Goal: Information Seeking & Learning: Find specific fact

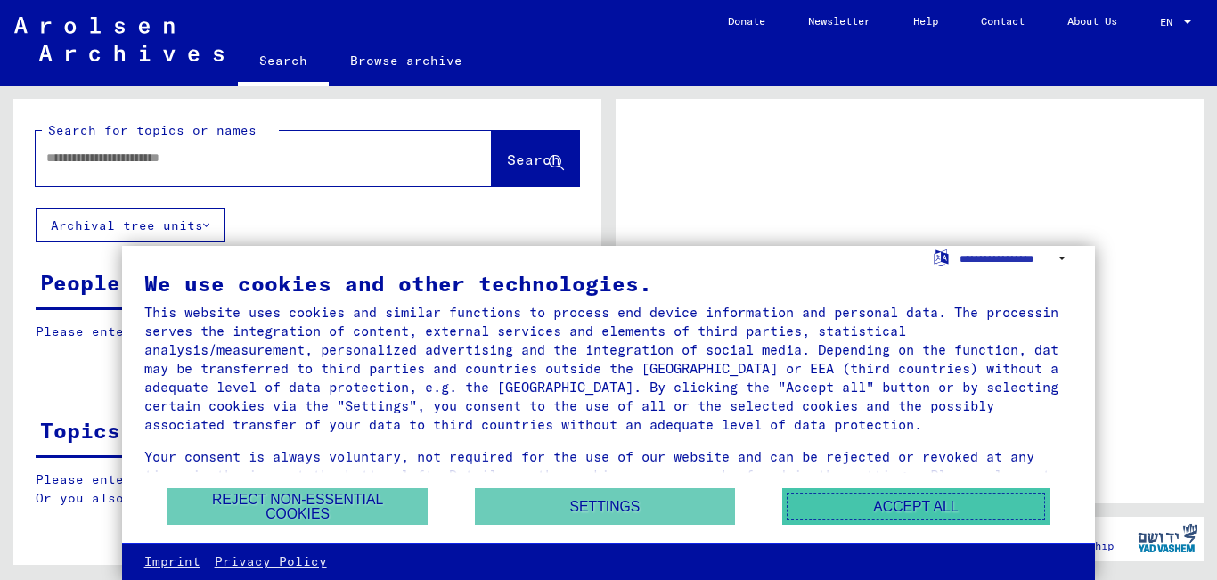
click at [870, 511] on button "Accept all" at bounding box center [915, 506] width 267 height 37
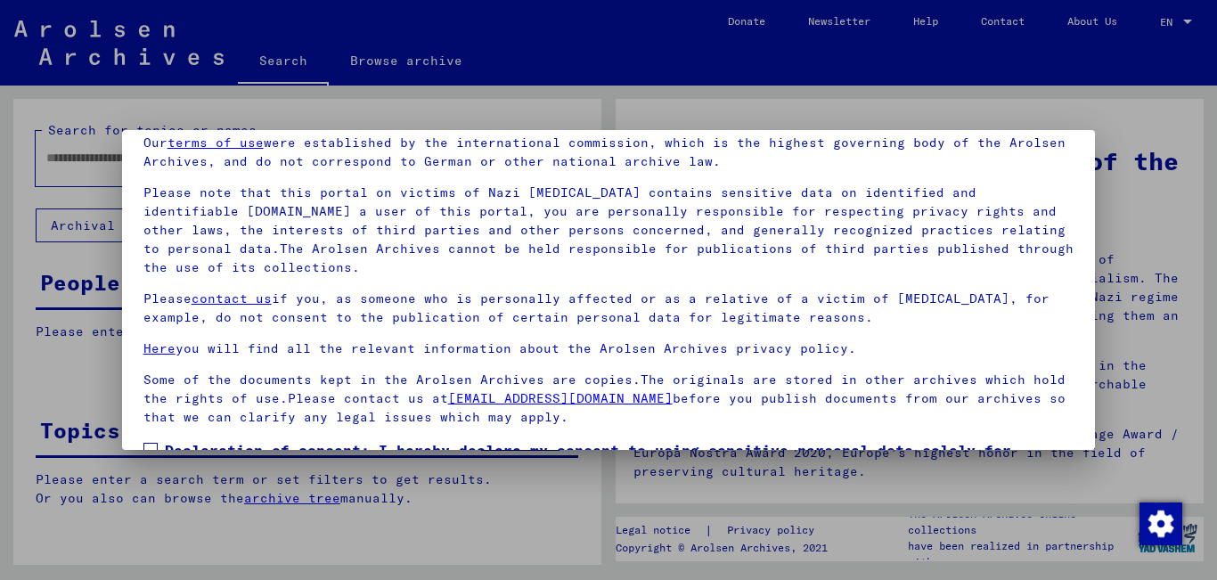
scroll to position [147, 0]
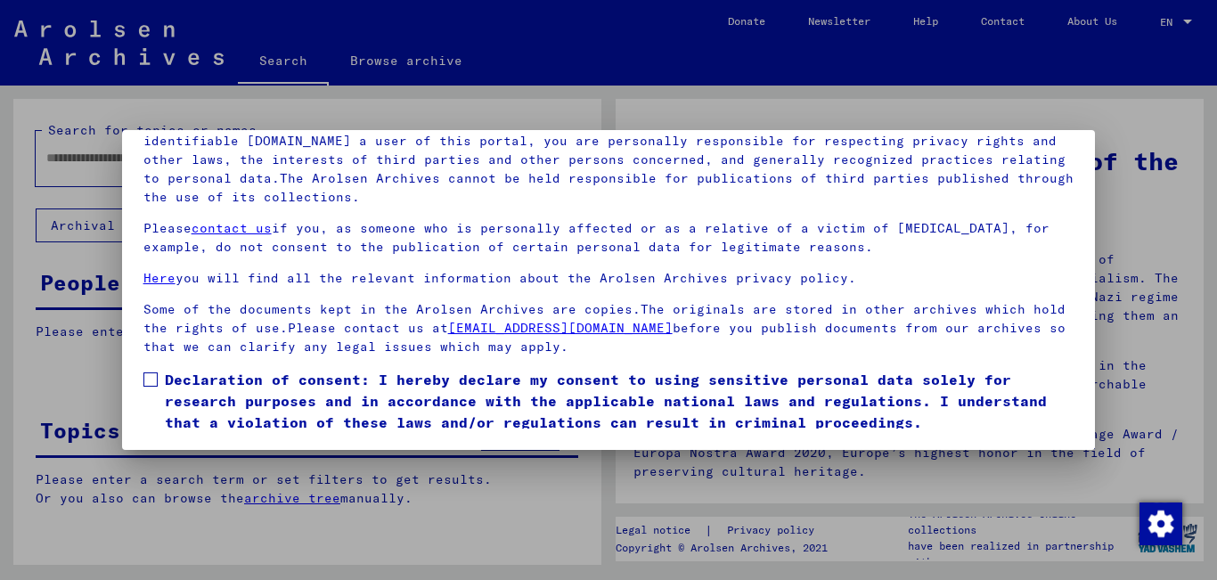
click at [1065, 71] on div at bounding box center [608, 290] width 1217 height 580
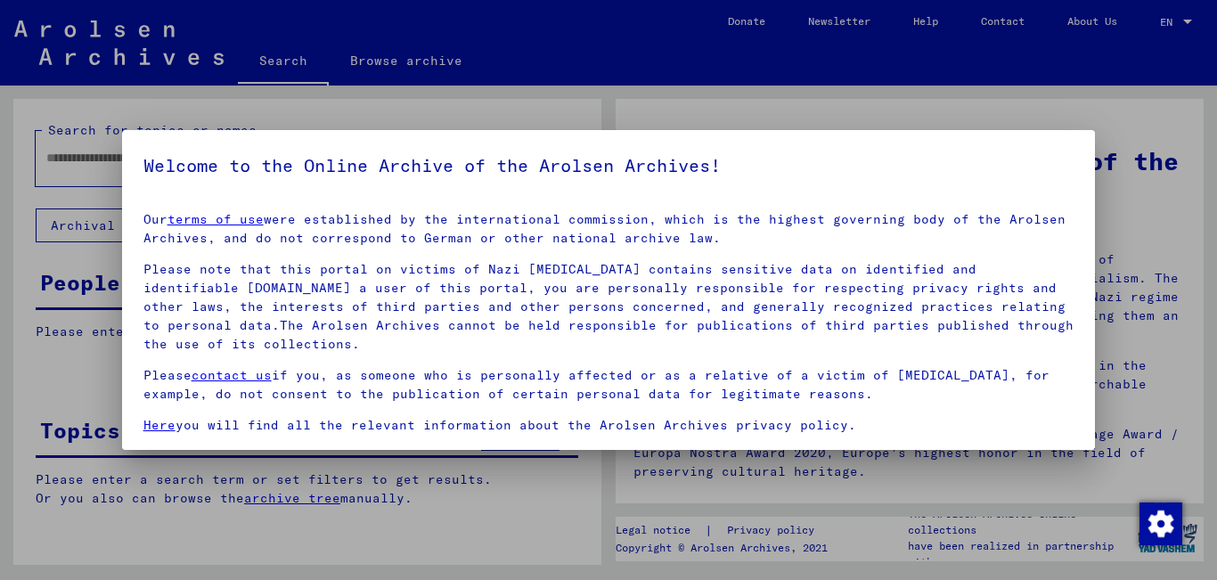
click at [1056, 79] on div at bounding box center [608, 290] width 1217 height 580
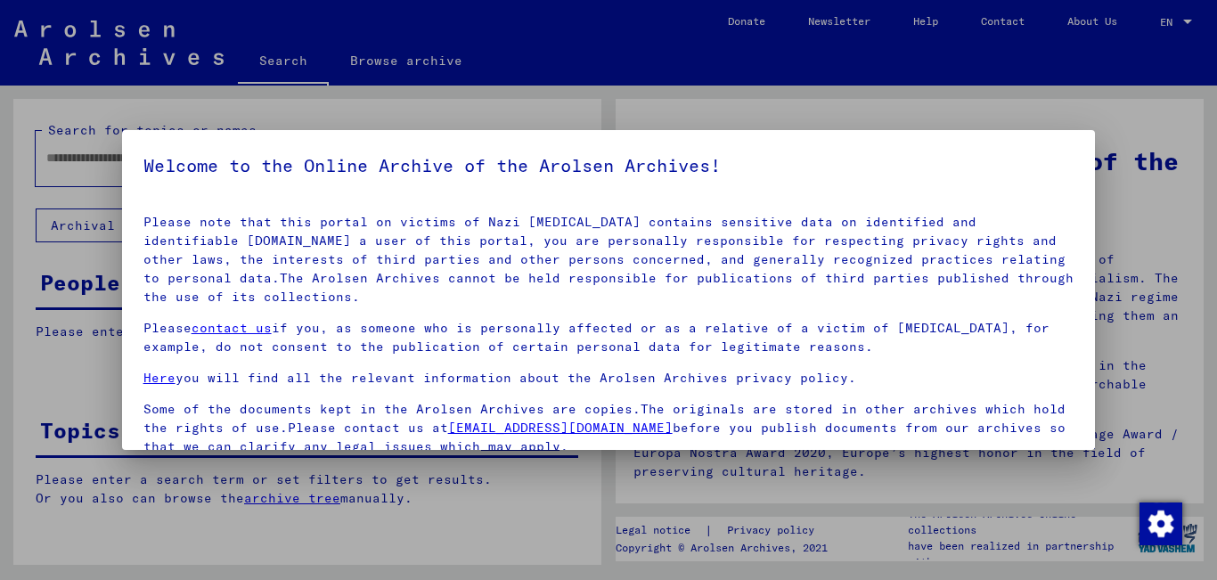
scroll to position [147, 0]
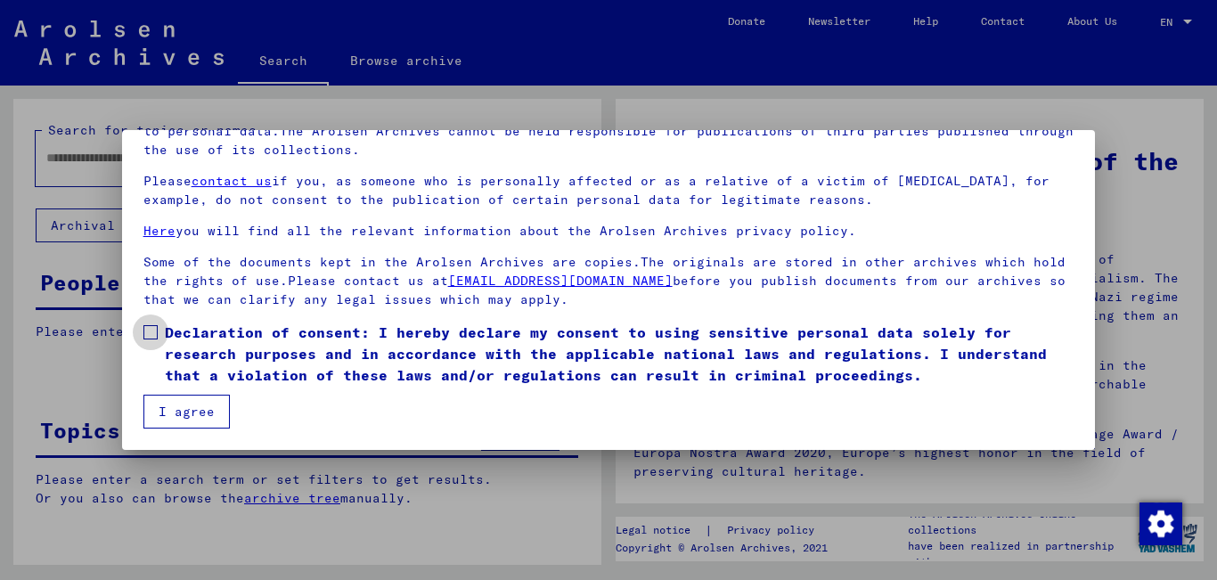
click at [143, 331] on span at bounding box center [150, 332] width 14 height 14
click at [184, 405] on button "I agree" at bounding box center [186, 412] width 86 height 34
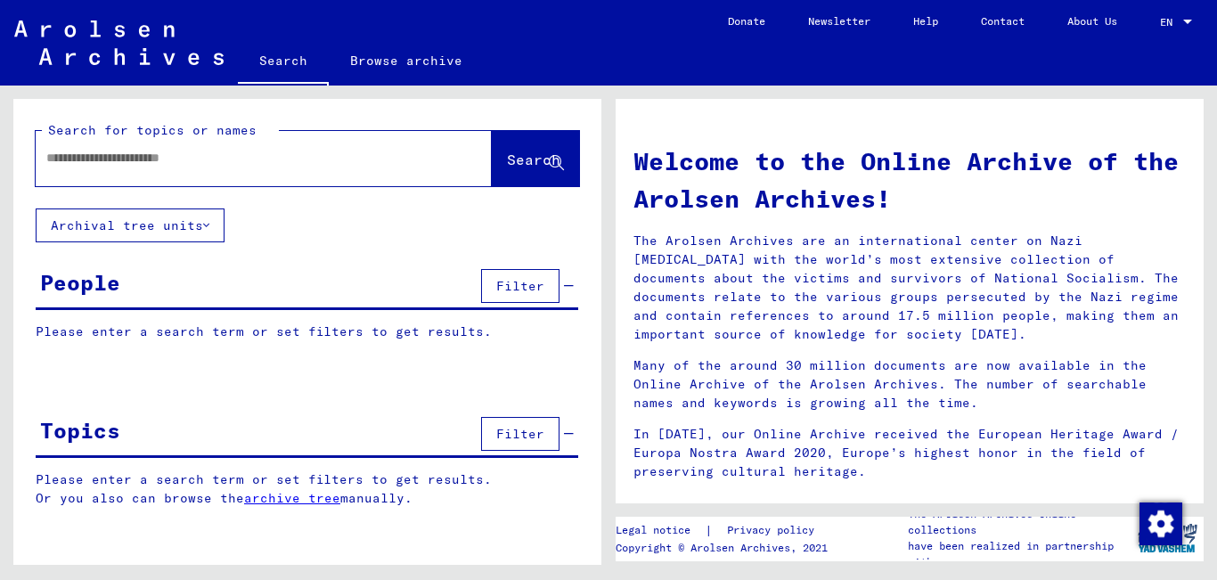
click at [188, 150] on input "text" at bounding box center [242, 158] width 392 height 19
type input "*"
click at [507, 163] on span "Search" at bounding box center [533, 160] width 53 height 18
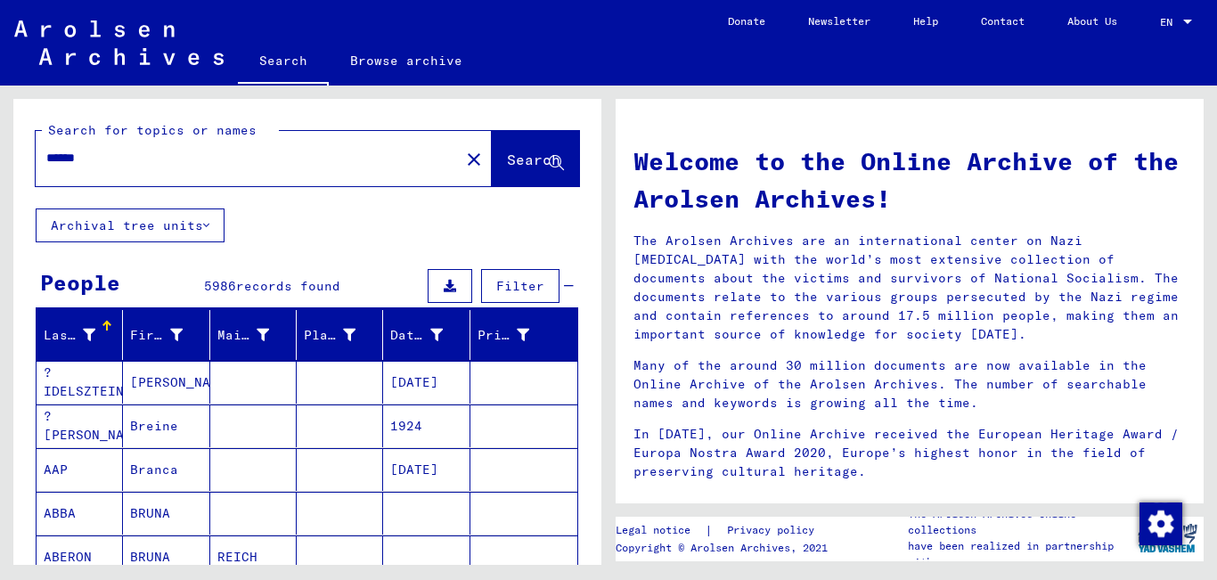
drag, startPoint x: 159, startPoint y: 107, endPoint x: 0, endPoint y: 105, distance: 159.5
click at [0, 105] on div "Search for topics or names ****** close Search Archival tree units People 5986 …" at bounding box center [304, 325] width 608 height 479
click at [508, 146] on button "Search" at bounding box center [535, 158] width 87 height 55
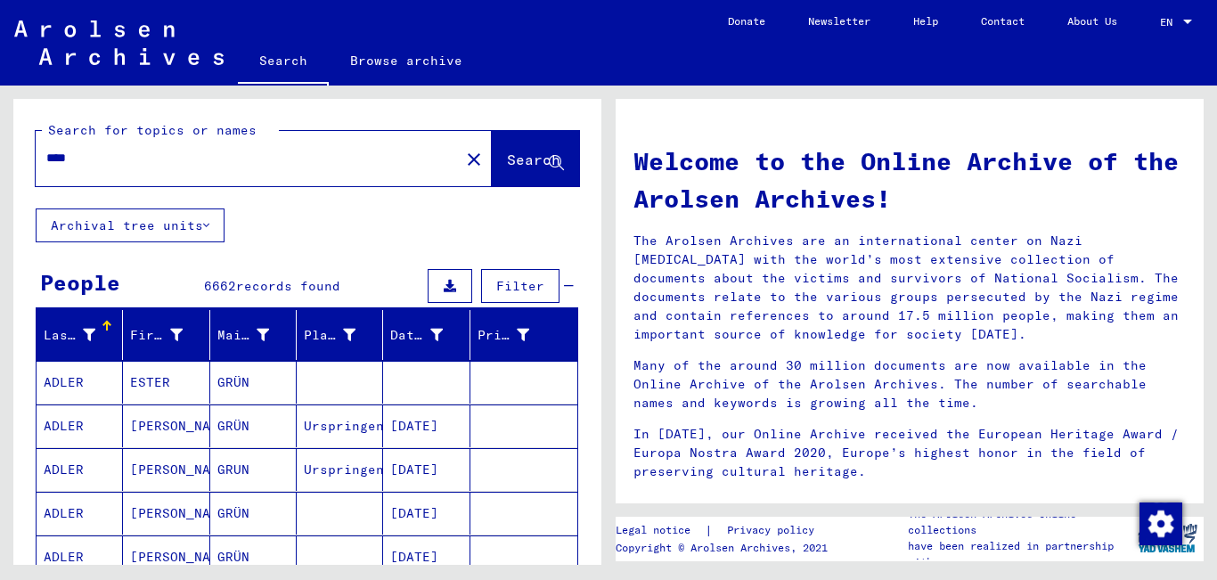
drag, startPoint x: 120, startPoint y: 159, endPoint x: 0, endPoint y: 155, distance: 120.3
click at [0, 155] on div "Search for topics or names **** close Search Archival tree units People 6662 re…" at bounding box center [304, 325] width 608 height 479
type input "******"
click at [492, 150] on button "Search" at bounding box center [535, 158] width 87 height 55
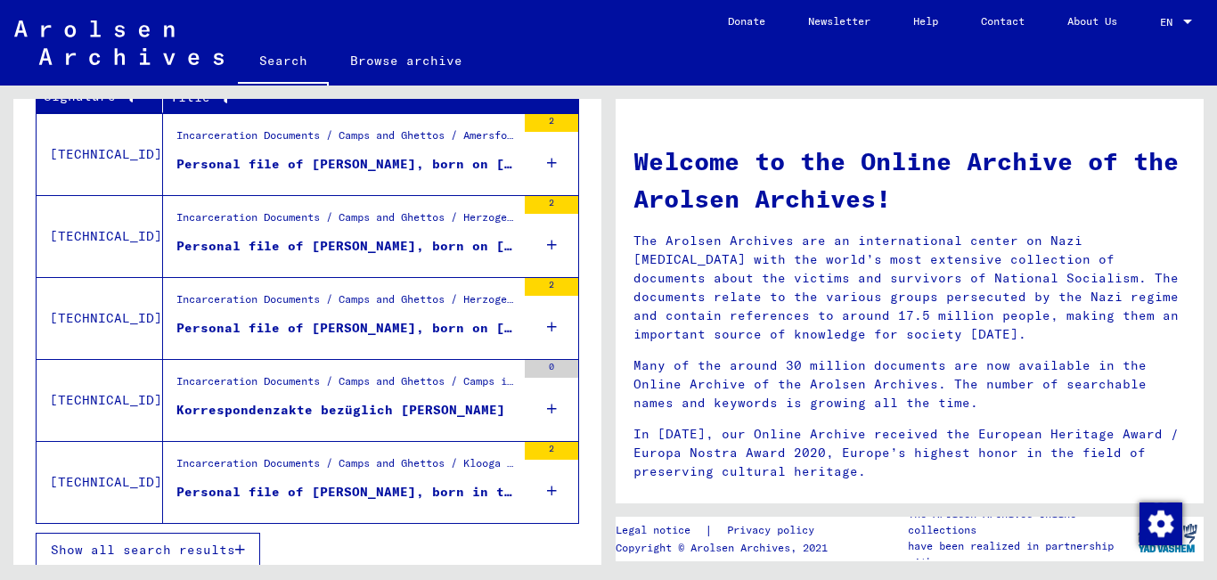
scroll to position [666, 0]
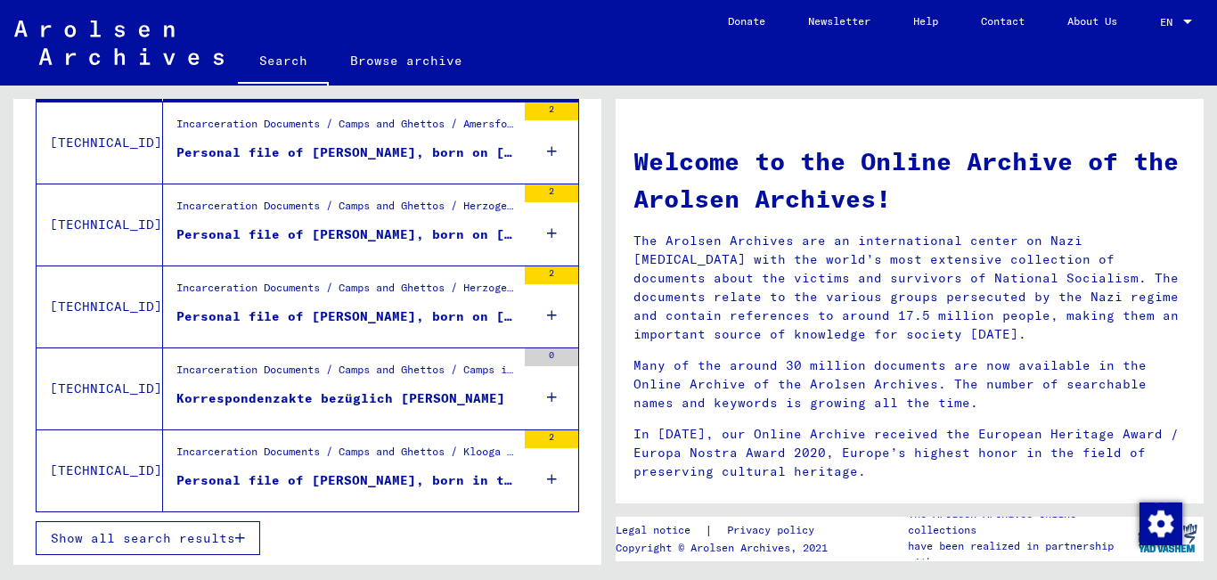
click at [458, 472] on div "Personal file of [PERSON_NAME], born in the year [DEMOGRAPHIC_DATA], born in [G…" at bounding box center [345, 480] width 339 height 19
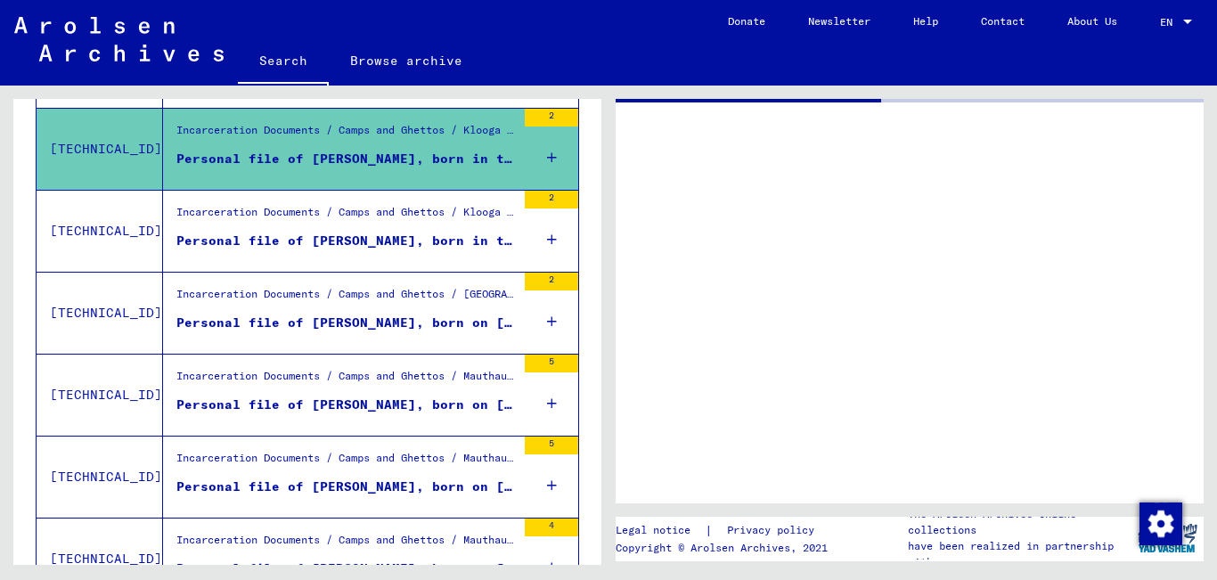
scroll to position [345, 0]
